Goal: Find contact information: Find contact information

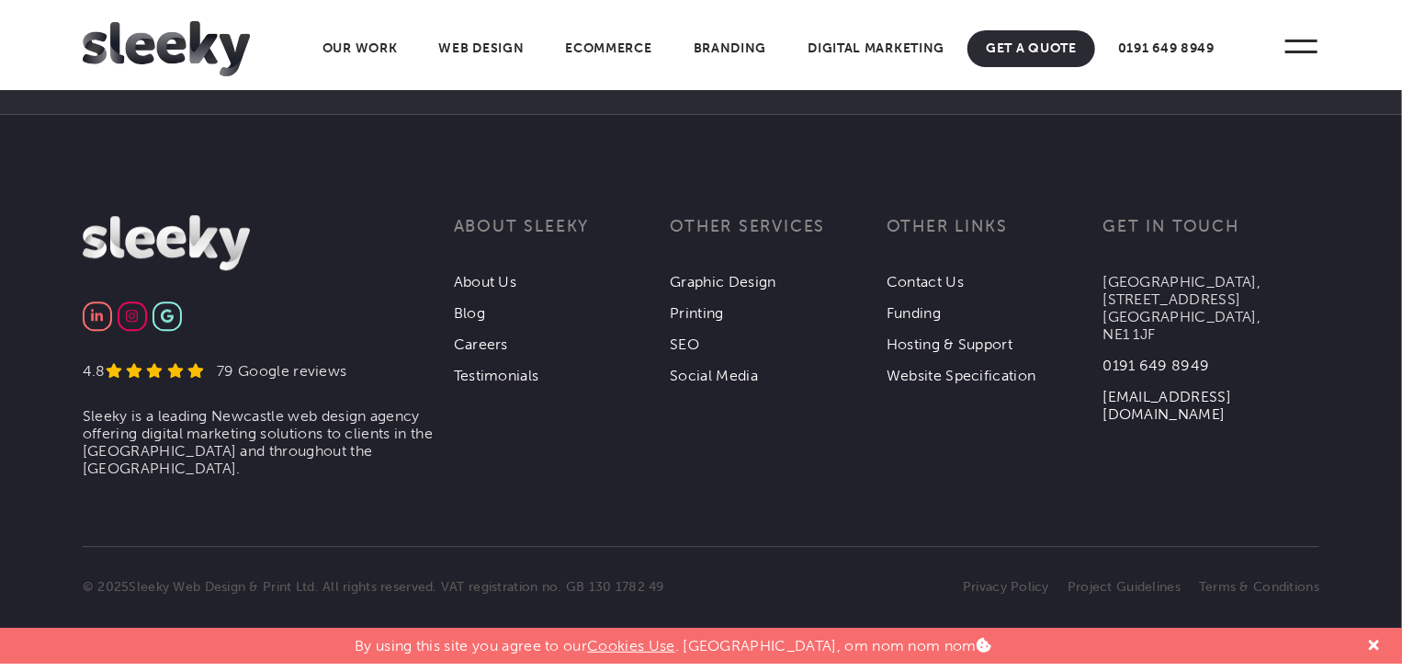
scroll to position [6040, 0]
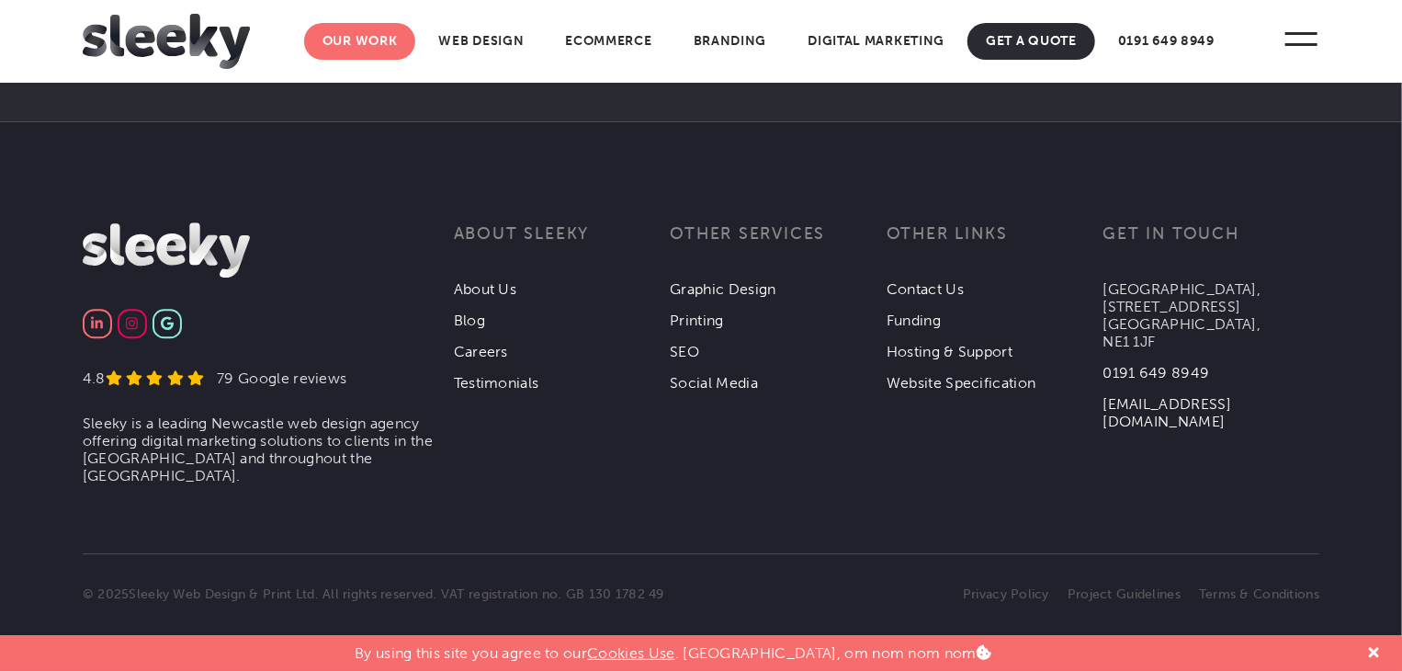
click at [379, 49] on link "Our Work" at bounding box center [360, 41] width 112 height 37
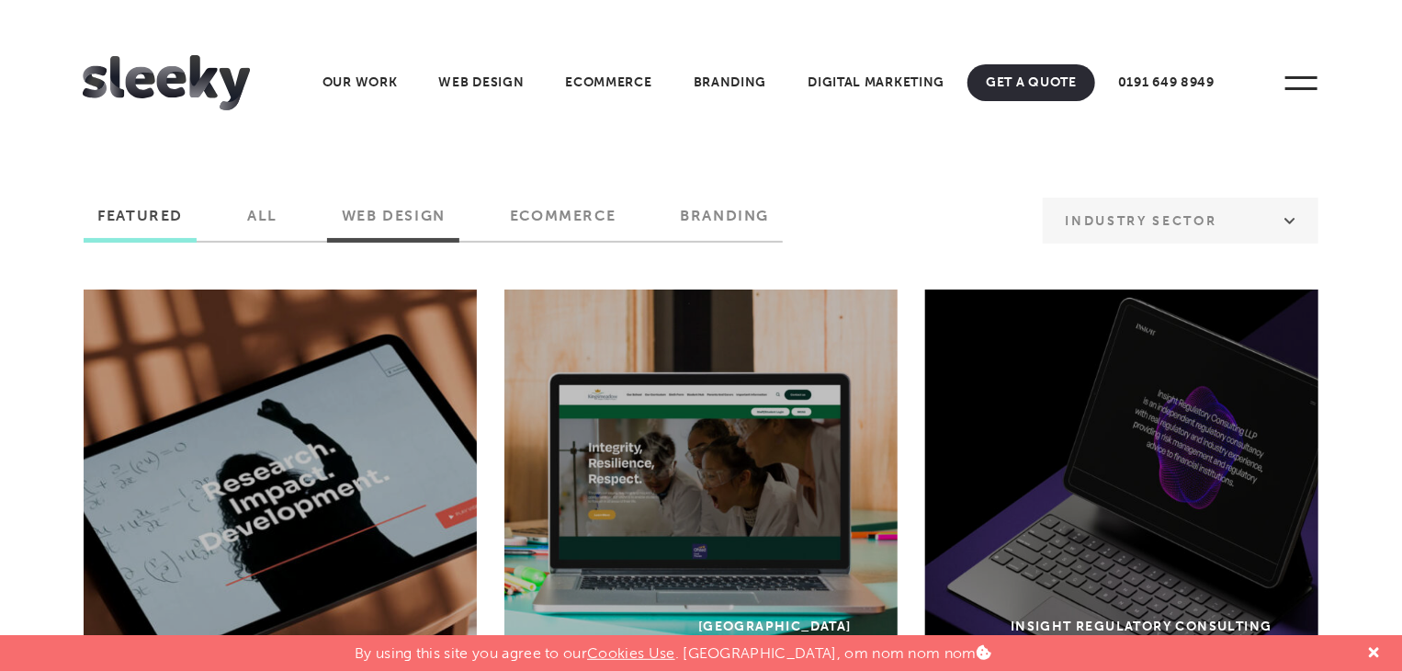
scroll to position [26, 0]
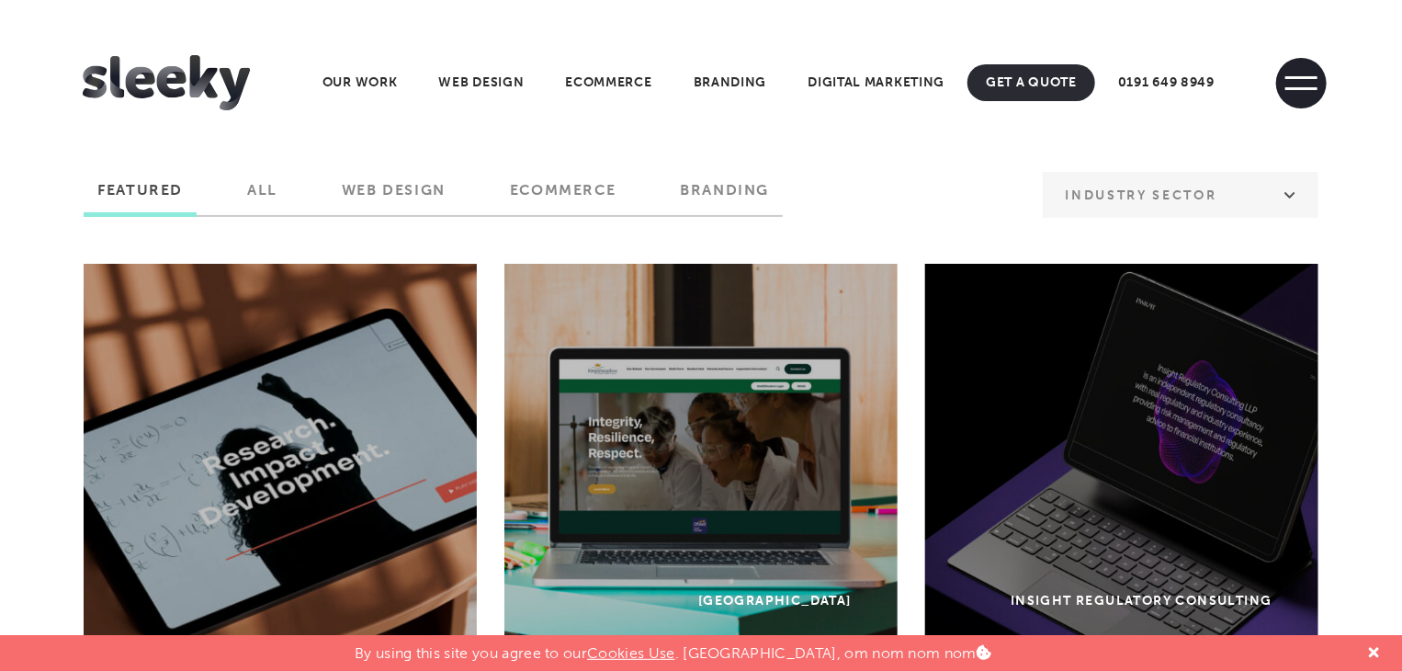
click at [1290, 73] on span at bounding box center [1301, 83] width 51 height 51
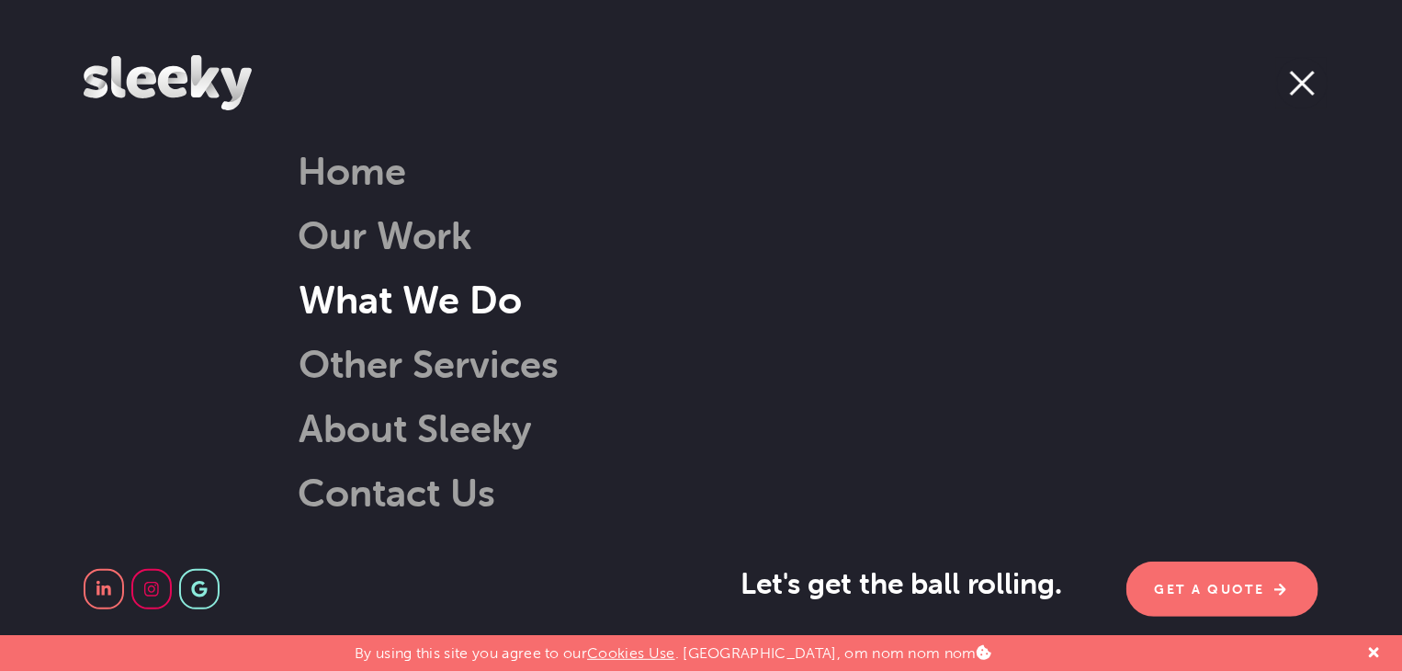
click at [423, 295] on link "What We Do" at bounding box center [387, 299] width 270 height 47
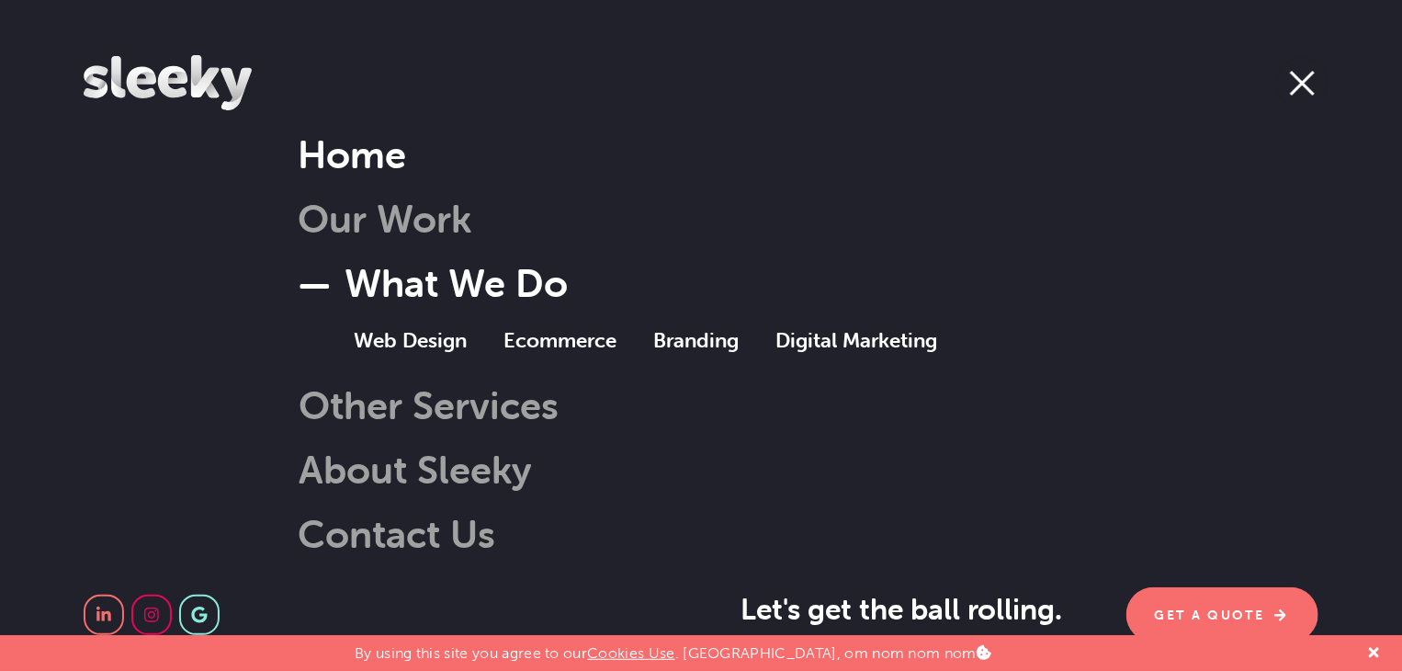
click at [336, 153] on link "Home" at bounding box center [352, 153] width 108 height 47
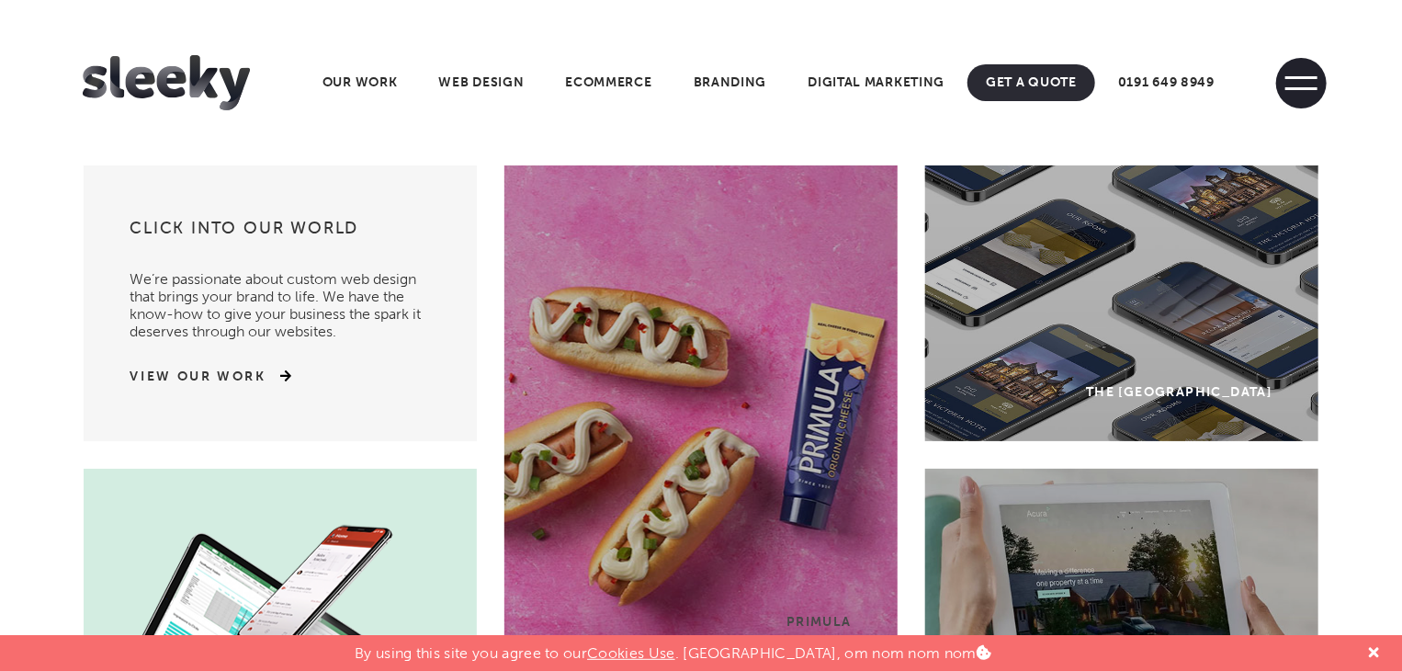
click at [1318, 93] on span at bounding box center [1301, 83] width 51 height 51
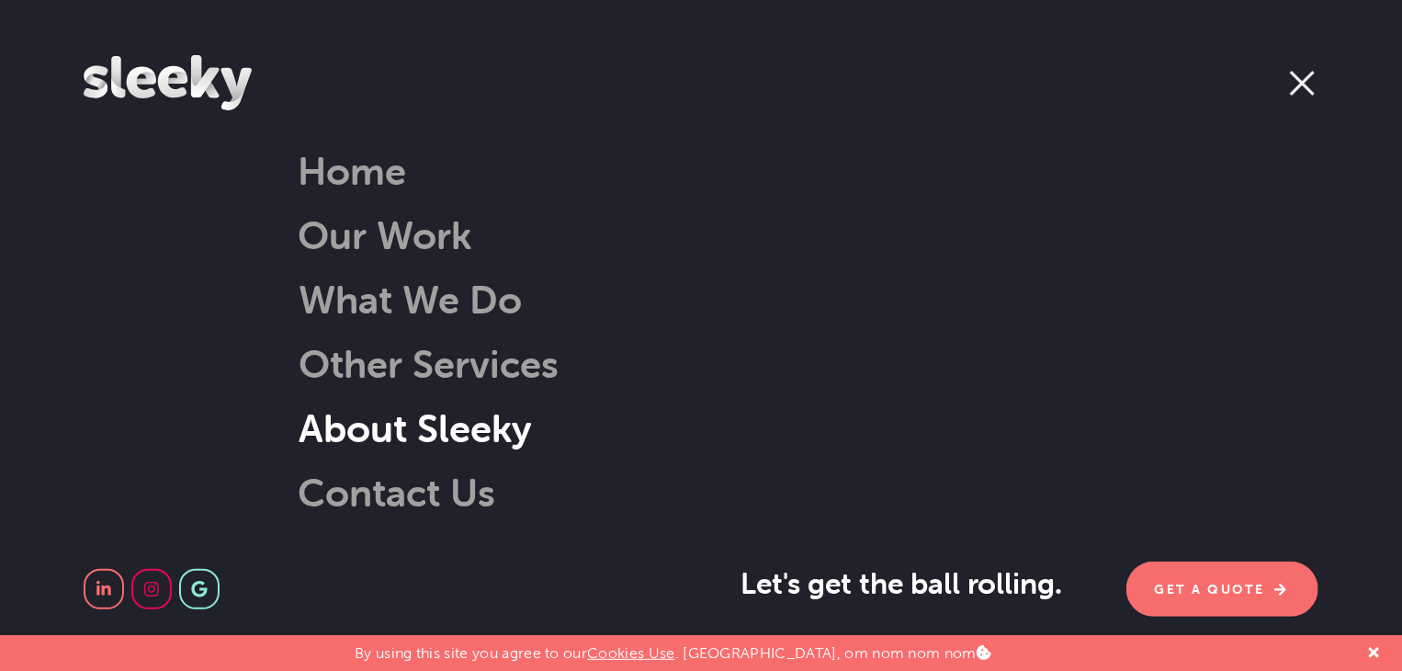
click at [412, 446] on link "About Sleeky" at bounding box center [392, 427] width 280 height 47
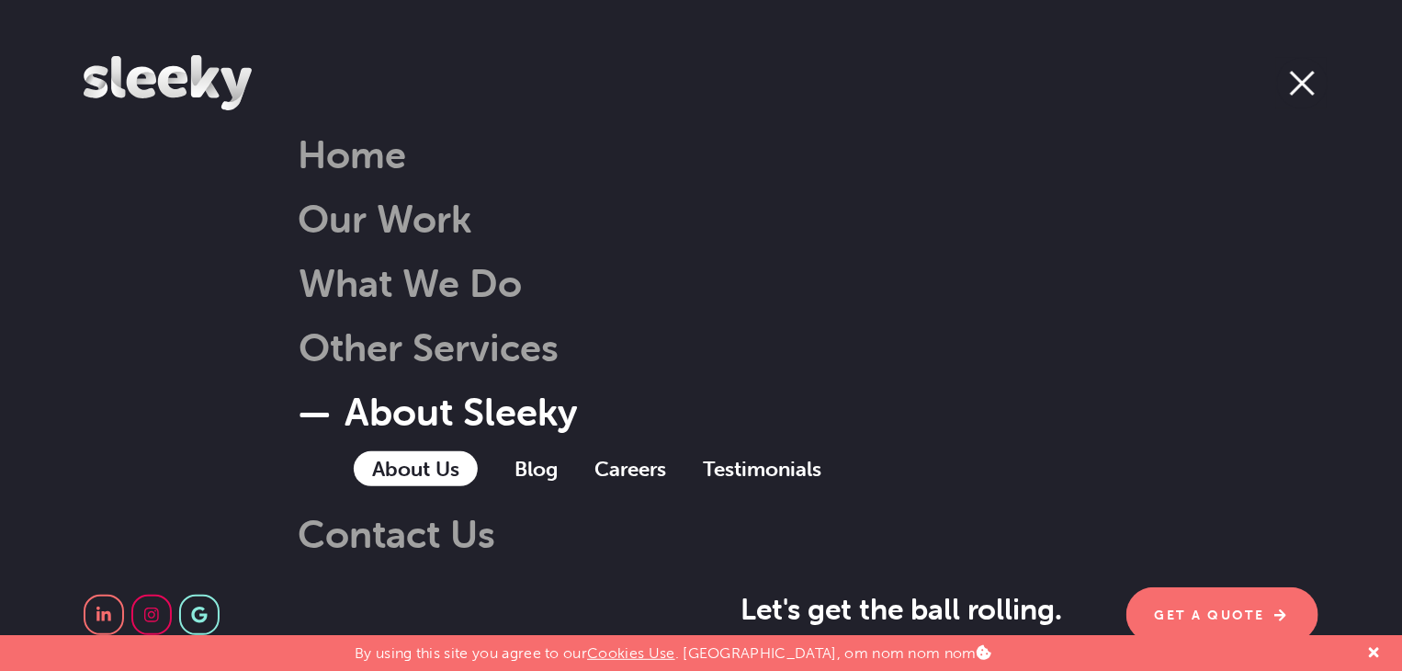
click at [402, 471] on link "About Us" at bounding box center [416, 468] width 124 height 35
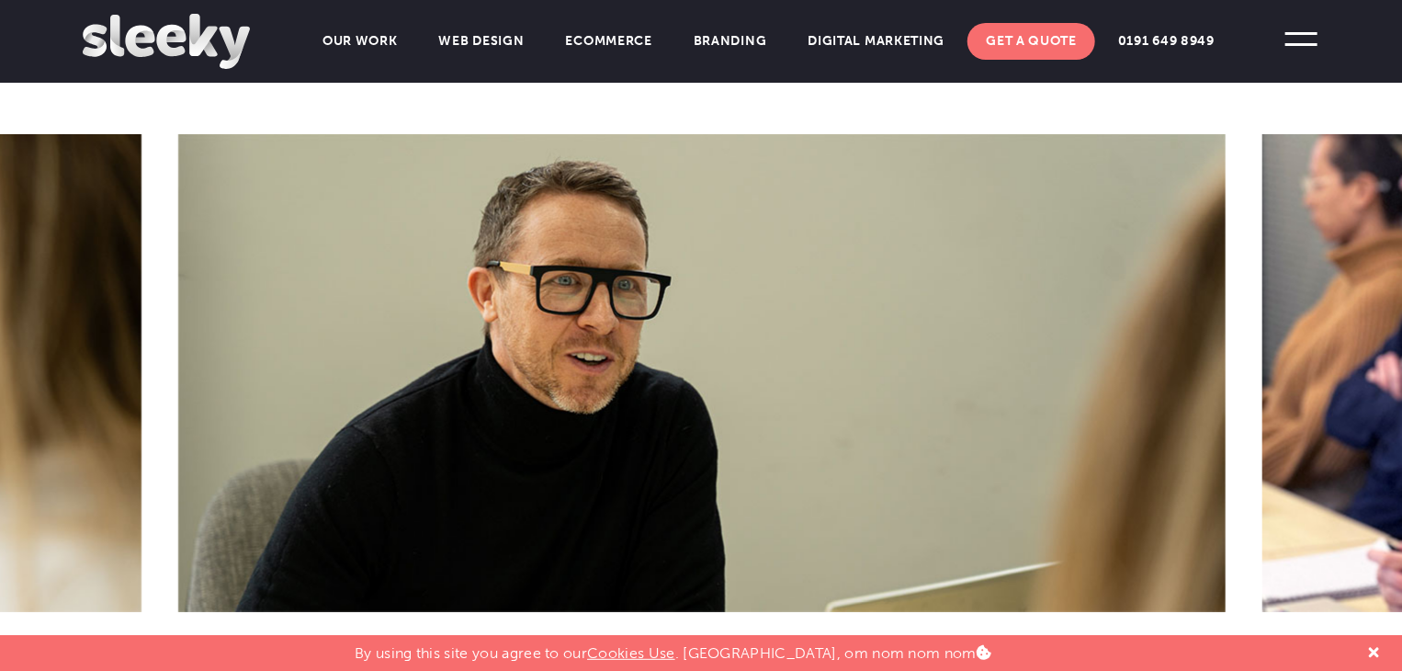
scroll to position [822, 0]
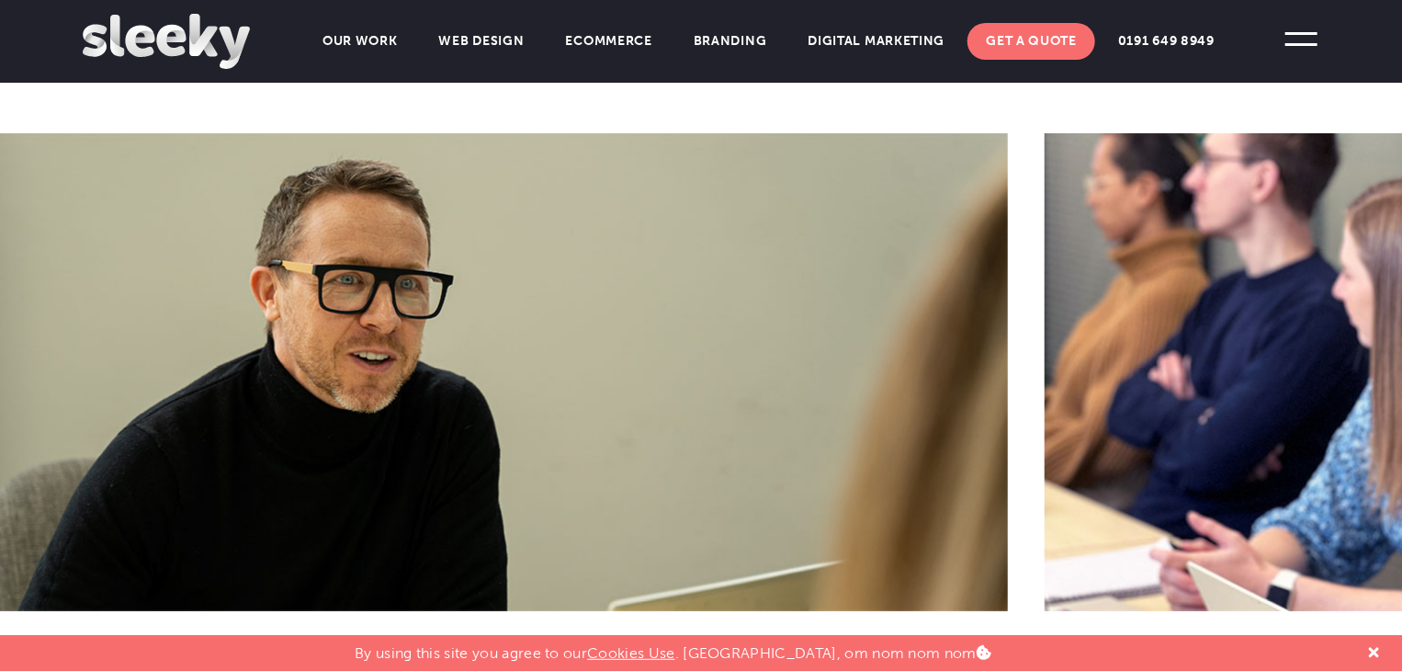
drag, startPoint x: 1341, startPoint y: 345, endPoint x: 930, endPoint y: 370, distance: 412.4
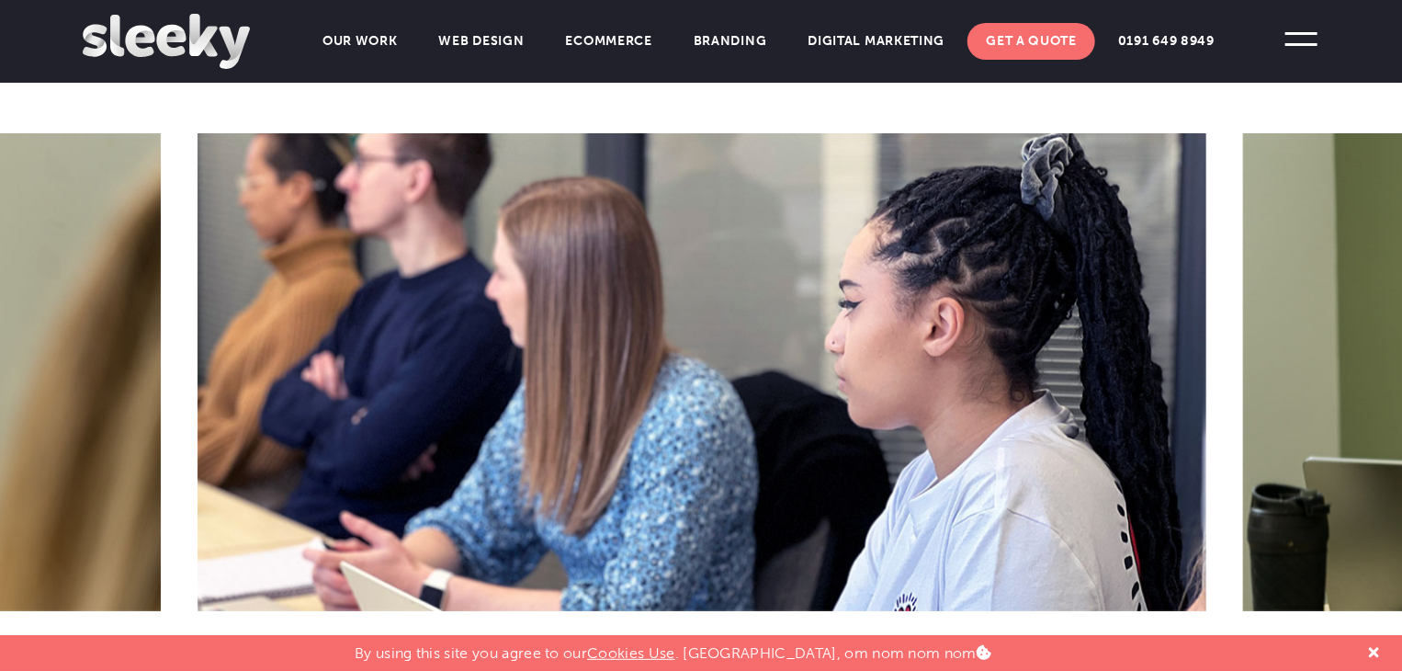
drag, startPoint x: 1230, startPoint y: 399, endPoint x: 446, endPoint y: 387, distance: 784.7
click at [446, 387] on img at bounding box center [702, 372] width 1009 height 478
drag, startPoint x: 841, startPoint y: 378, endPoint x: 262, endPoint y: 345, distance: 579.7
click at [262, 345] on img at bounding box center [702, 372] width 1009 height 478
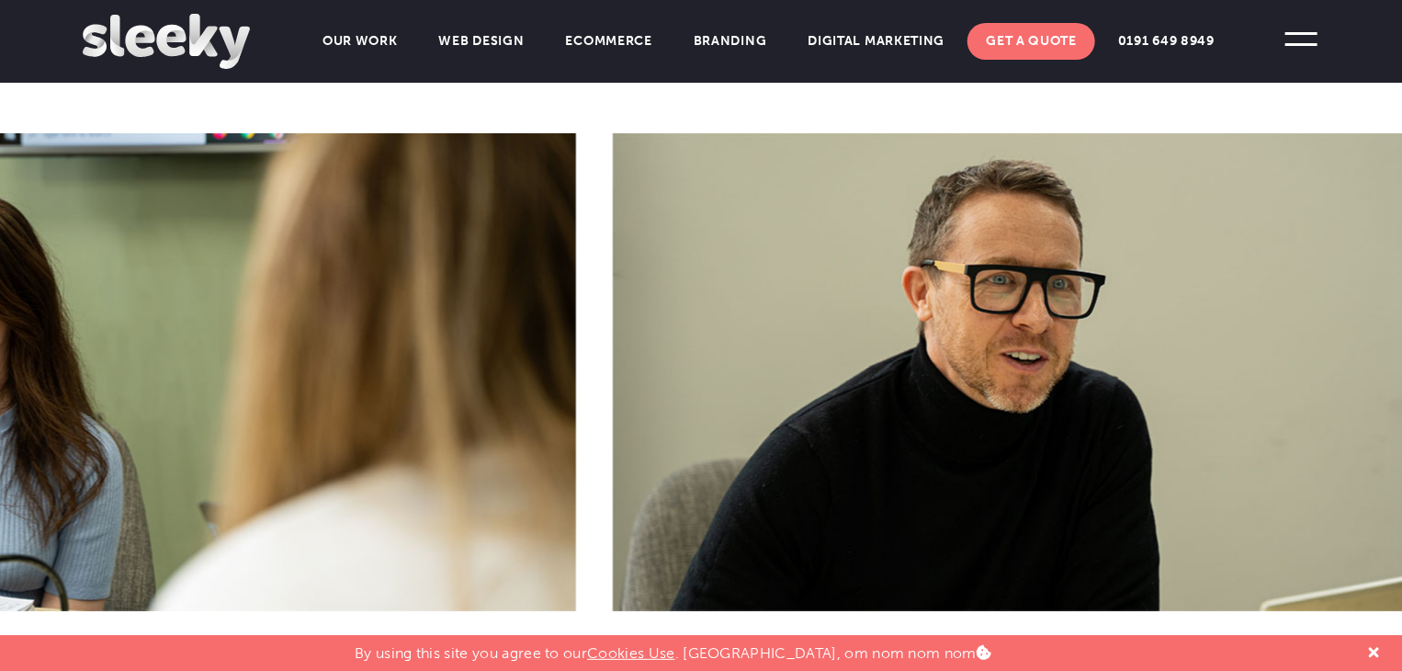
drag, startPoint x: 881, startPoint y: 416, endPoint x: 165, endPoint y: 405, distance: 715.8
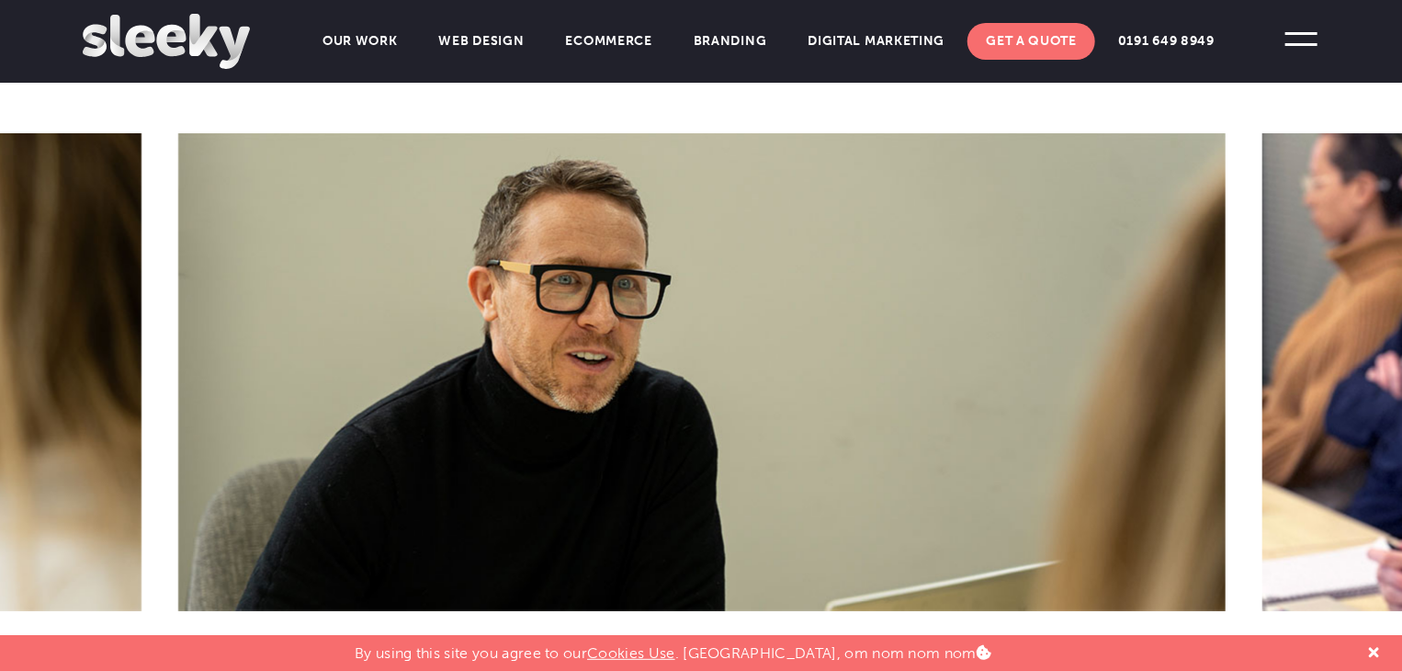
drag, startPoint x: 1017, startPoint y: 323, endPoint x: 167, endPoint y: 296, distance: 850.3
click at [167, 296] on div at bounding box center [702, 372] width 1084 height 478
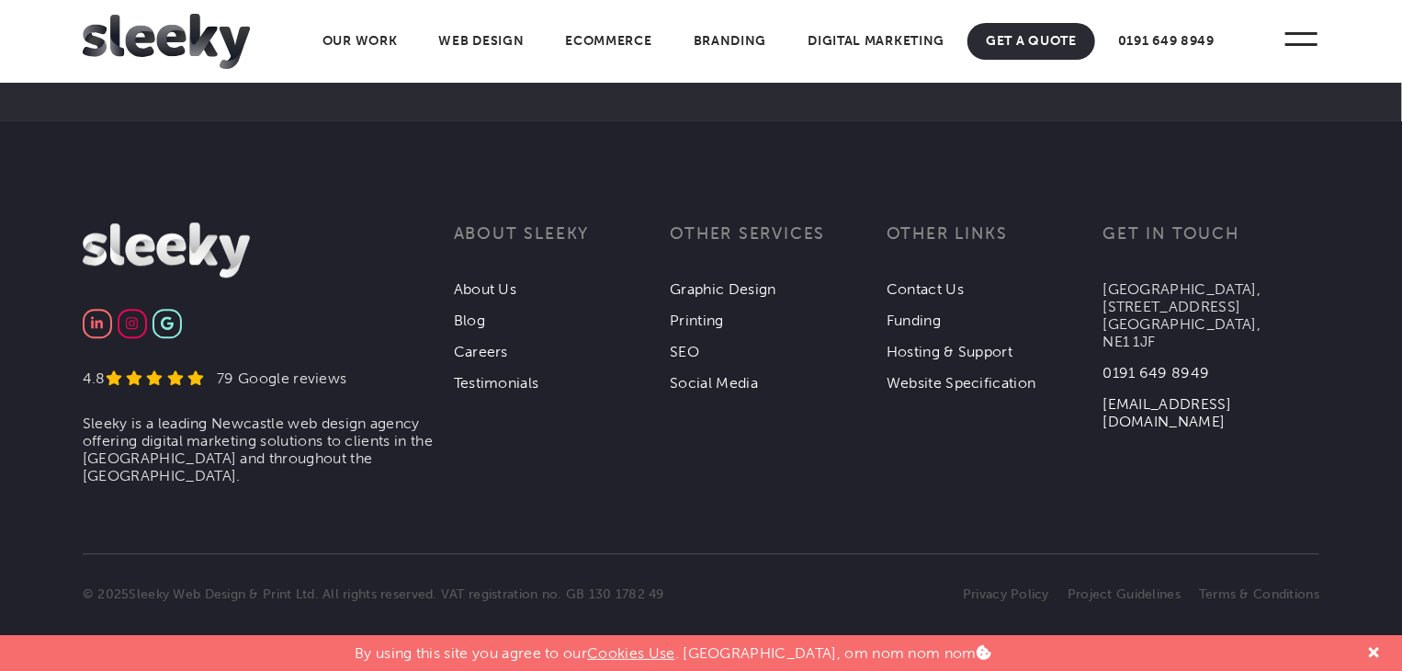
scroll to position [6003, 0]
drag, startPoint x: 1166, startPoint y: 376, endPoint x: 1103, endPoint y: 318, distance: 85.2
click at [1103, 318] on p "[GEOGRAPHIC_DATA], [STREET_ADDRESS]" at bounding box center [1211, 315] width 217 height 70
drag, startPoint x: 1188, startPoint y: 379, endPoint x: 1102, endPoint y: 376, distance: 86.4
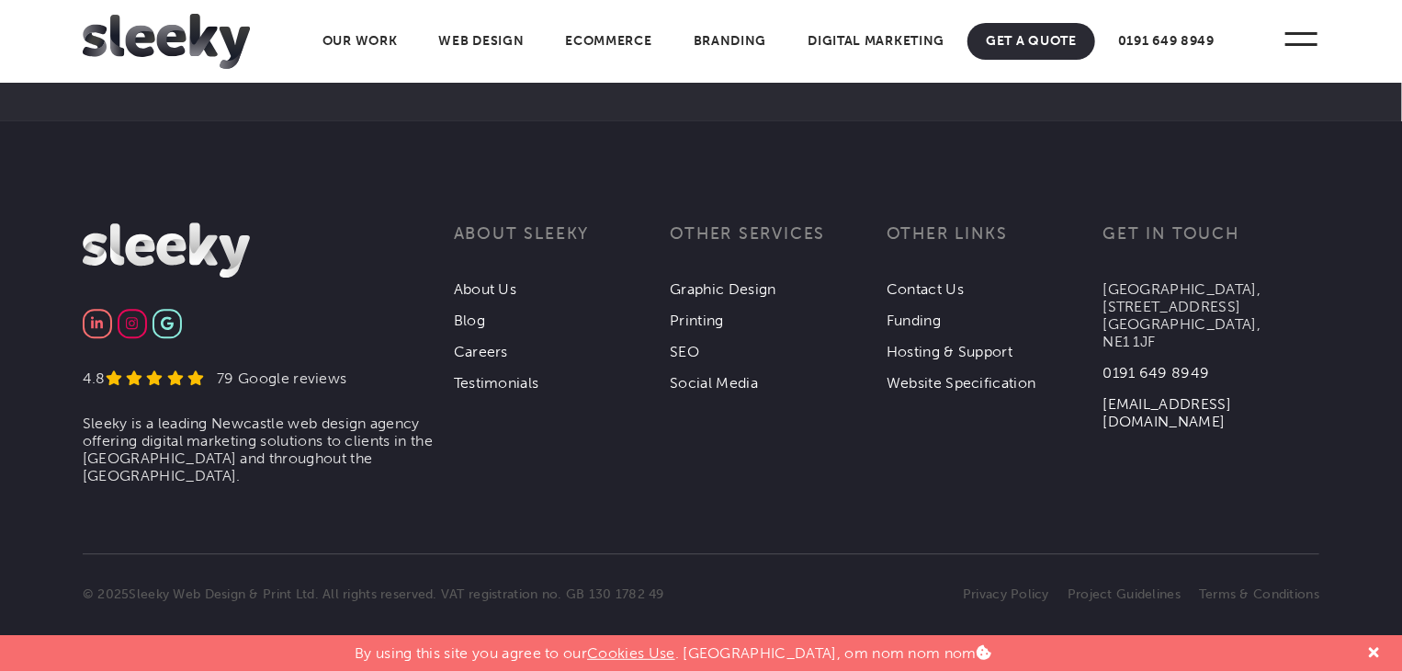
click at [1102, 222] on div "4.8 79 Google reviews Sleeky is a leading Newcastle web design agency offering …" at bounding box center [701, 222] width 1237 height 0
click at [1102, 360] on li "Hosting & Support" at bounding box center [995, 344] width 217 height 31
drag, startPoint x: 1102, startPoint y: 376, endPoint x: 1142, endPoint y: 370, distance: 40.8
click at [1142, 222] on div "4.8 79 Google reviews Sleeky is a leading Newcastle web design agency offering …" at bounding box center [701, 222] width 1237 height 0
click at [1142, 350] on p "[GEOGRAPHIC_DATA], [STREET_ADDRESS]" at bounding box center [1211, 315] width 217 height 70
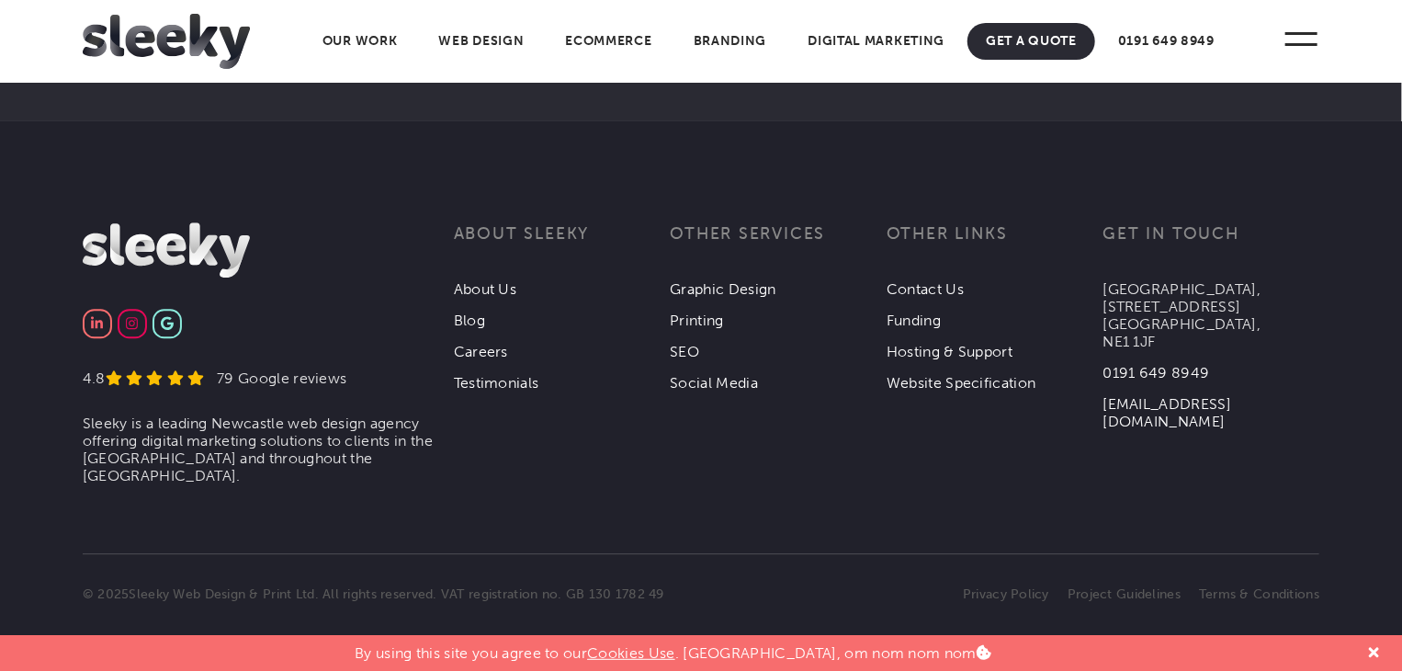
drag, startPoint x: 1156, startPoint y: 372, endPoint x: 1106, endPoint y: 375, distance: 49.7
click at [1106, 350] on p "[GEOGRAPHIC_DATA], [STREET_ADDRESS]" at bounding box center [1211, 315] width 217 height 70
copy p "NE1 1JF"
